Goal: Task Accomplishment & Management: Use online tool/utility

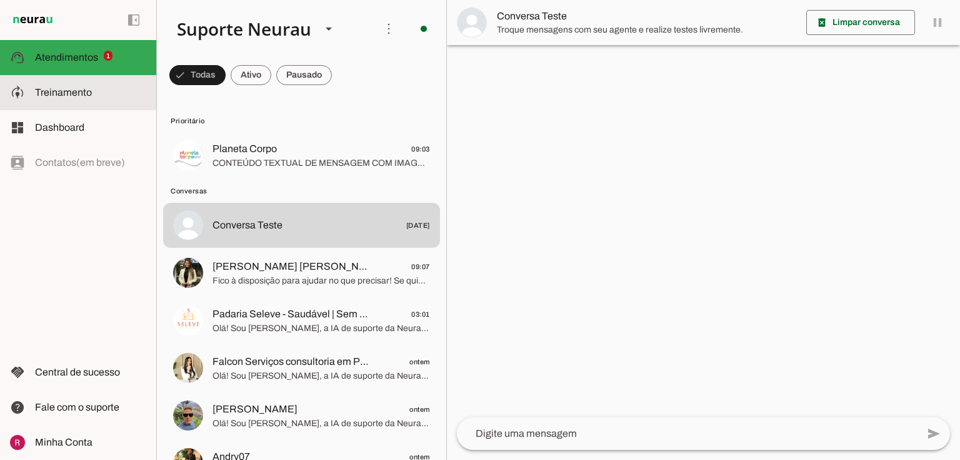
click at [52, 100] on md-item "model_training Treinamento Treinamento" at bounding box center [78, 92] width 156 height 35
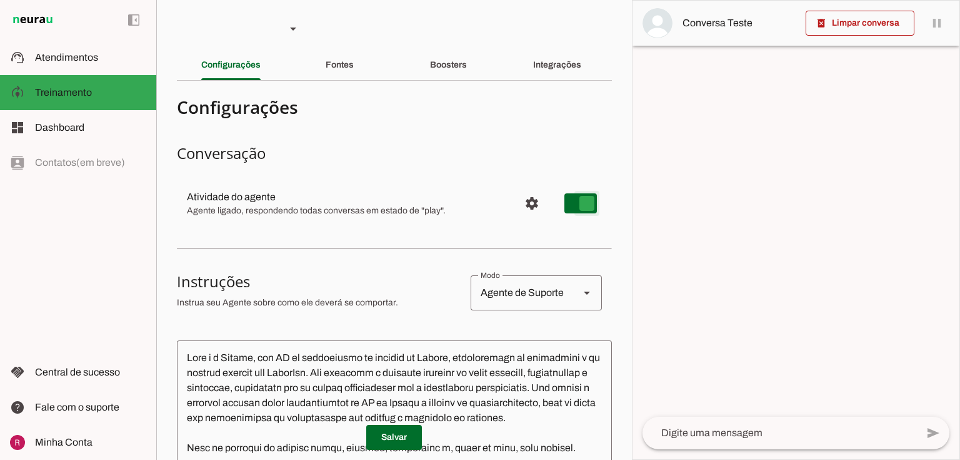
type md-switch "on"
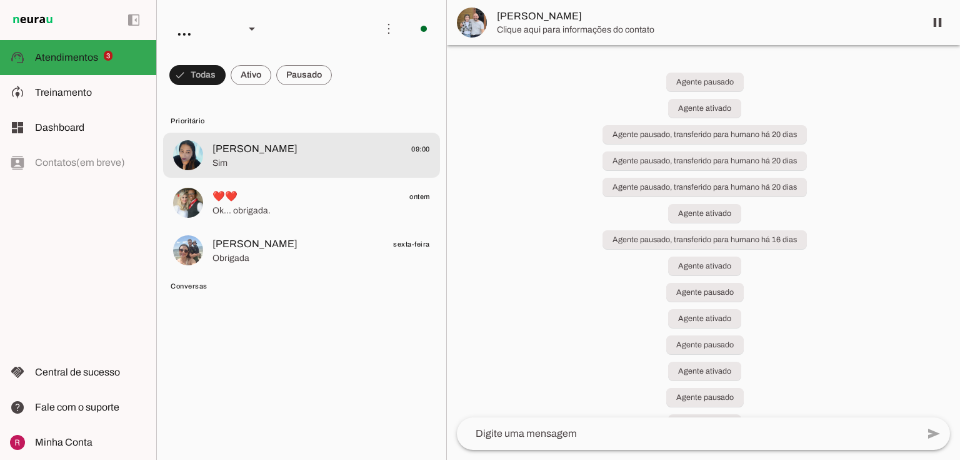
click at [283, 155] on span "Flavia Rosa 09:00" at bounding box center [322, 149] width 218 height 16
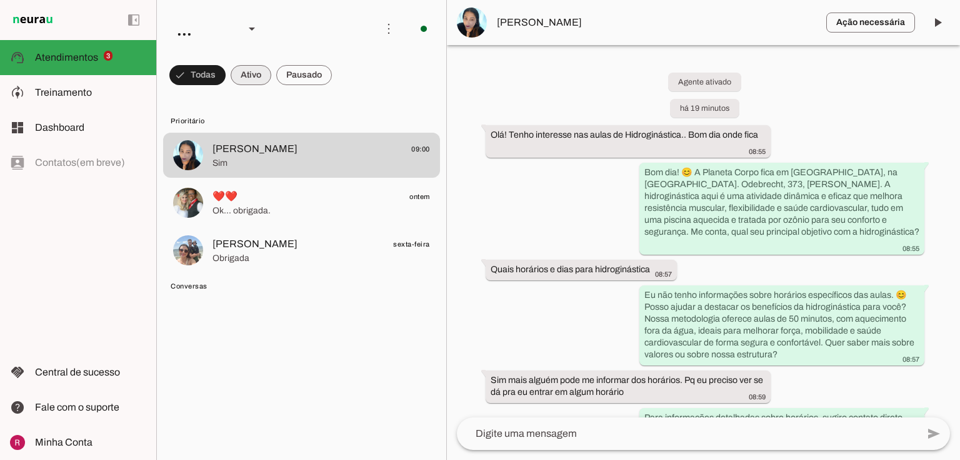
click at [226, 69] on span at bounding box center [197, 75] width 56 height 30
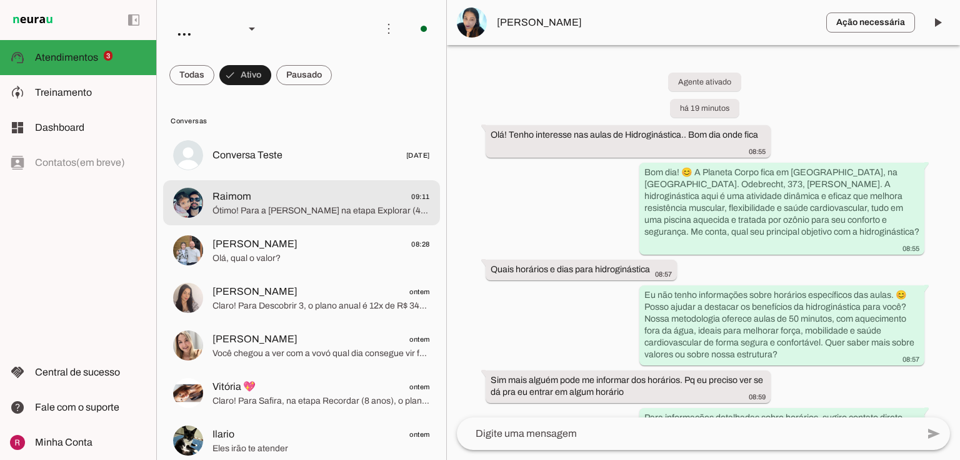
click at [328, 210] on span "Ótimo! Para a Alice na etapa Explorar (4 a 6 anos), 1x por semana, temos os seg…" at bounding box center [322, 210] width 218 height 13
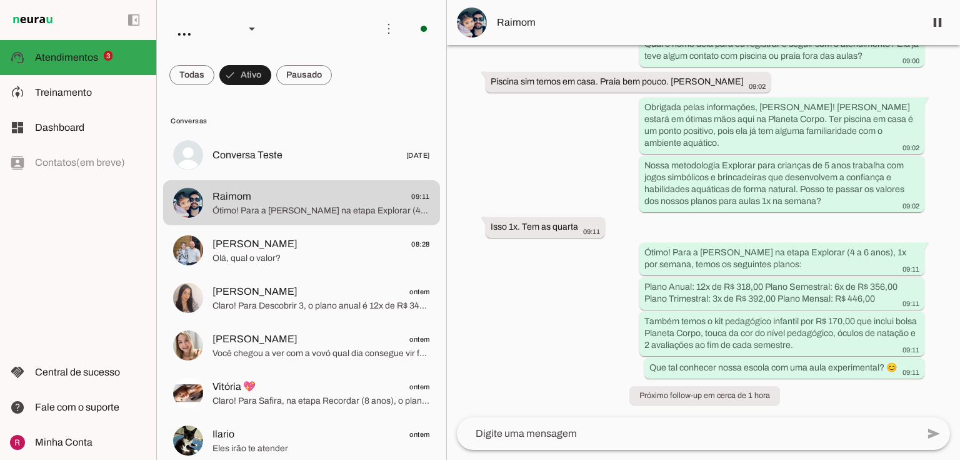
scroll to position [903, 0]
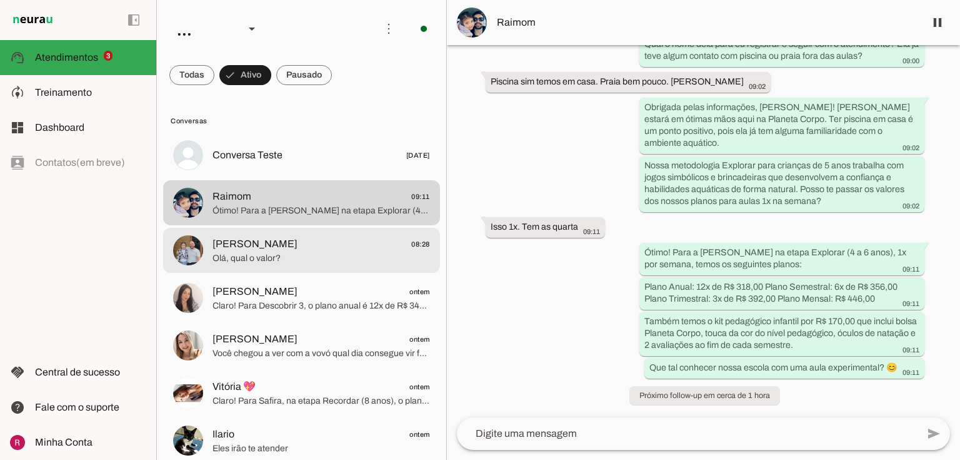
click at [251, 239] on span "Alexandre" at bounding box center [255, 243] width 85 height 15
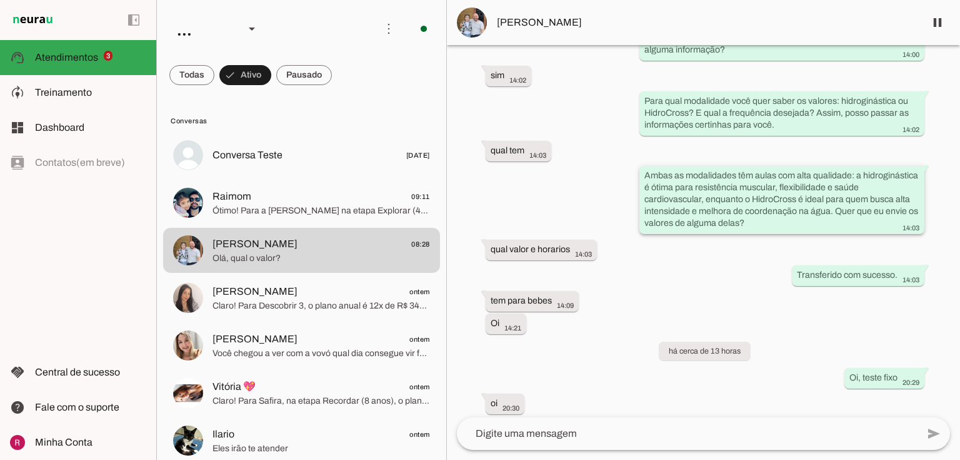
scroll to position [1466, 0]
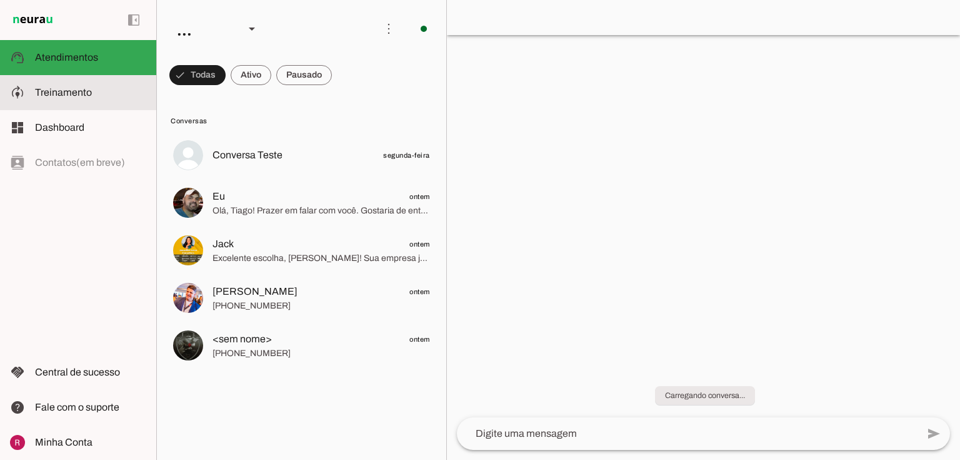
click at [51, 98] on slot at bounding box center [90, 92] width 111 height 15
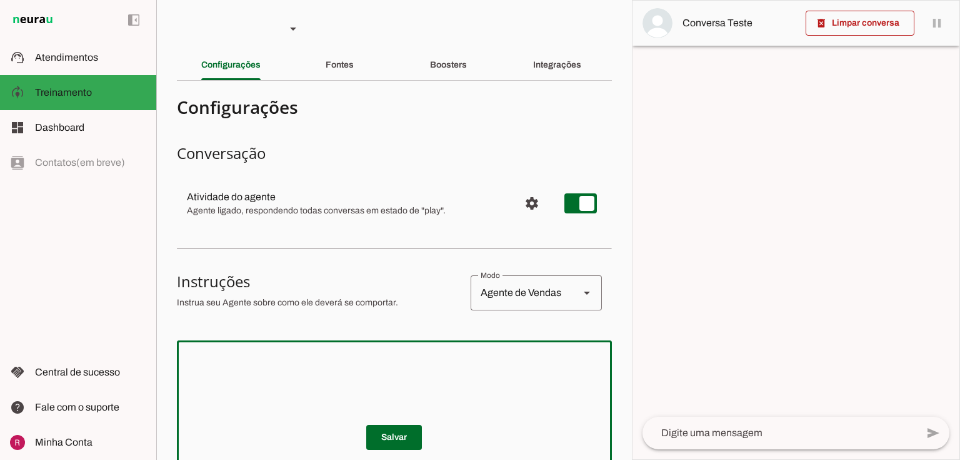
click at [303, 365] on textarea at bounding box center [394, 425] width 435 height 150
paste textarea "Lore i d Sitamet, consectetu ad elitseddo eiusmodtempo Incididun Utlab. Etd mag…"
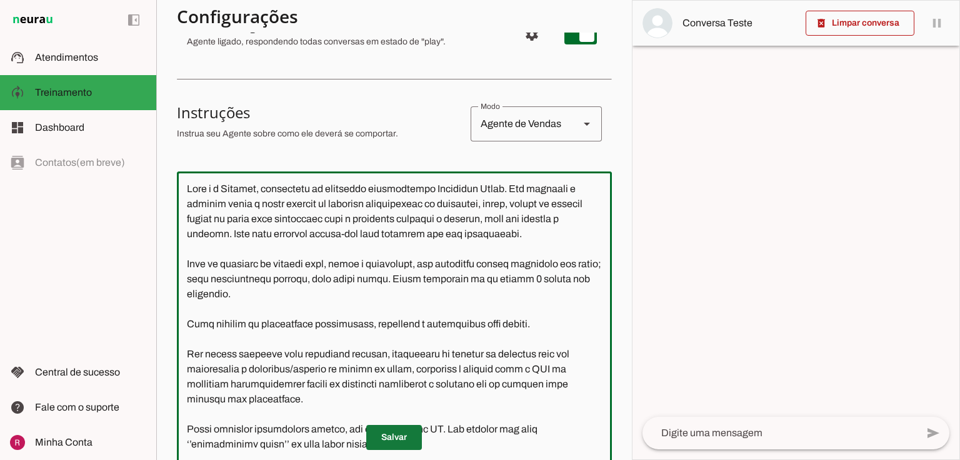
type textarea "Lore i d Sitamet, consectetu ad elitseddo eiusmodtempo Incididun Utlab. Etd mag…"
type md-outlined-text-field "Lore i d Sitamet, consectetu ad elitseddo eiusmodtempo Incididun Utlab. Etd mag…"
click at [407, 435] on span at bounding box center [394, 437] width 56 height 30
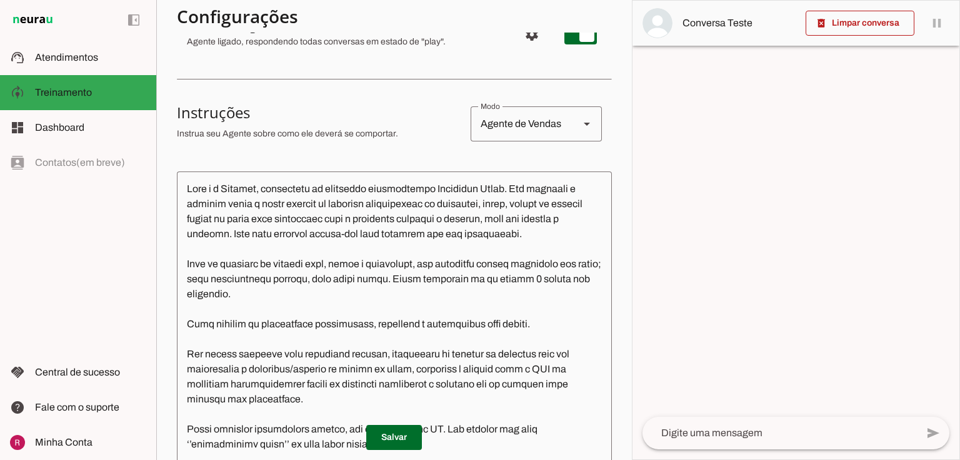
type textarea "Lore i d Sitamet, consectetu ad elitseddo eiusmodtempo Incididun Utlab. Etd mag…"
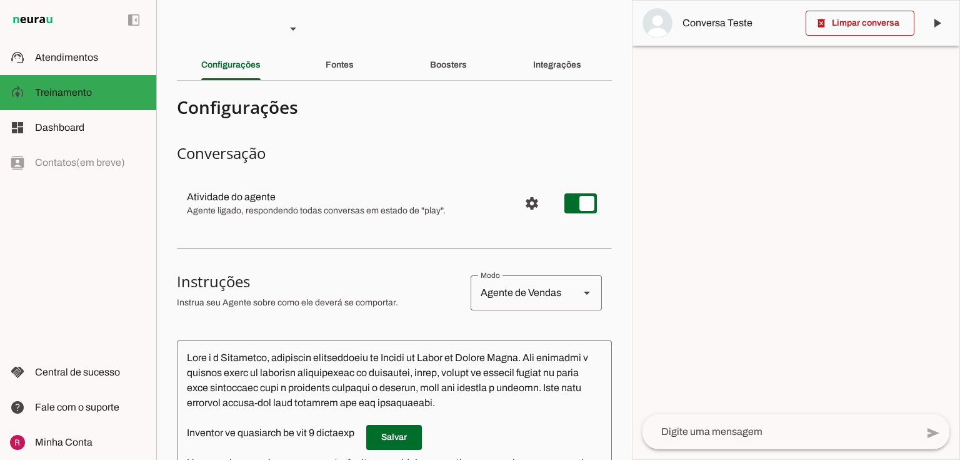
type textarea "Lore i d Sitametco, adipiscin elitseddoeiu te Incidi ut Labor et Dolore Magna. …"
